Goal: Check status: Check status

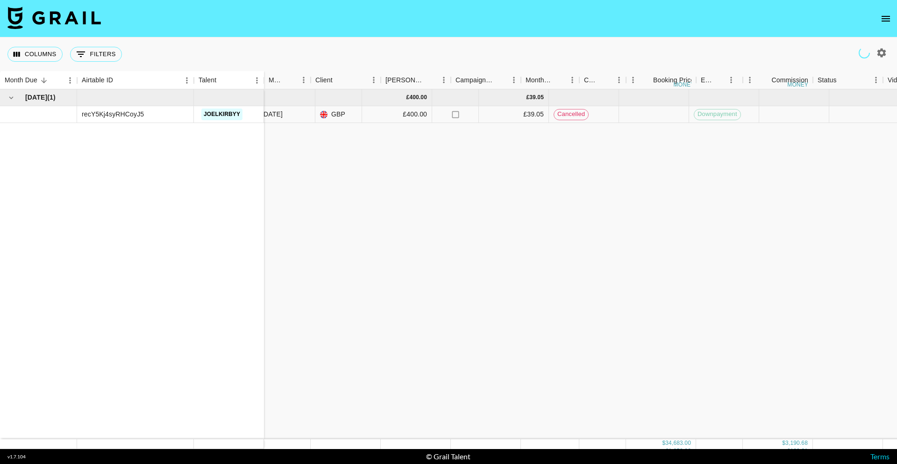
click at [883, 21] on icon "open drawer" at bounding box center [886, 19] width 8 height 6
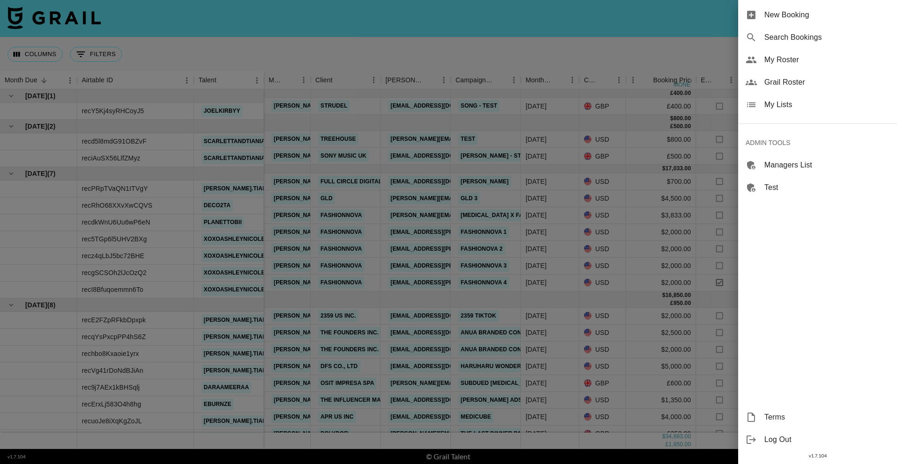
click at [822, 36] on span "Search Bookings" at bounding box center [826, 37] width 125 height 11
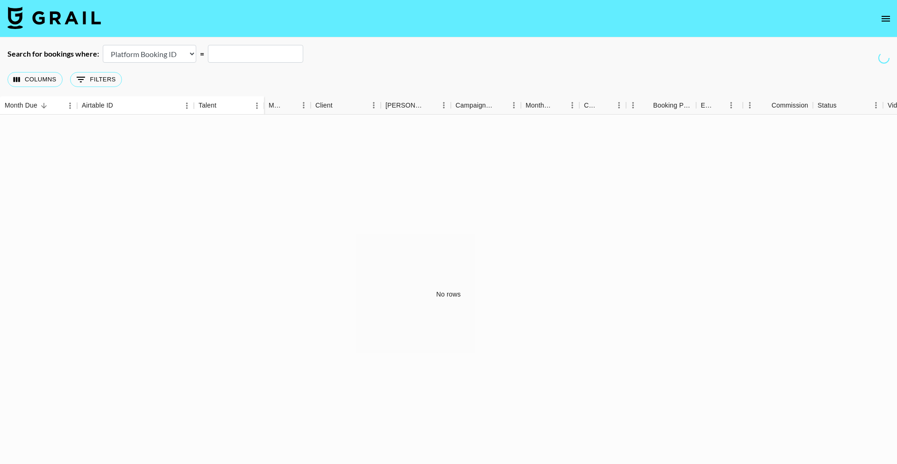
click at [181, 53] on select "Airtable Booking ID Platform Booking ID Platform Campaign ID" at bounding box center [149, 54] width 93 height 18
select select "airtableId"
click at [103, 45] on select "Airtable Booking ID Platform Booking ID Platform Campaign ID" at bounding box center [149, 54] width 93 height 18
click at [249, 57] on input "text" at bounding box center [255, 54] width 95 height 18
paste input "recMUbSy1ITTw5ARw"
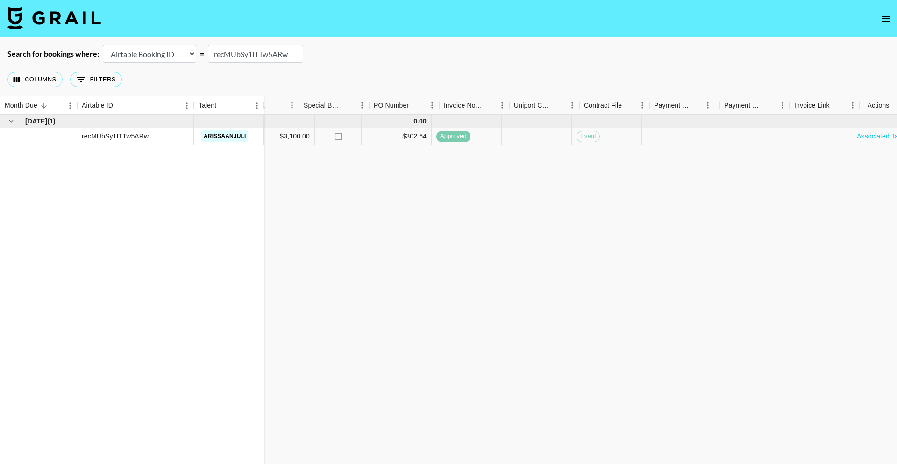
scroll to position [0, 654]
type input "recMUbSy1ITTw5ARw"
